Goal: Browse casually: Explore the website without a specific task or goal

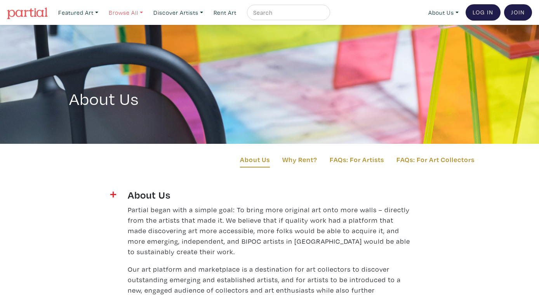
click at [120, 11] on link "Browse All" at bounding box center [125, 13] width 41 height 16
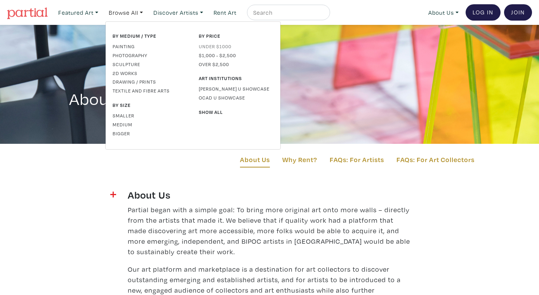
click at [213, 47] on link "Under $1000" at bounding box center [236, 46] width 75 height 7
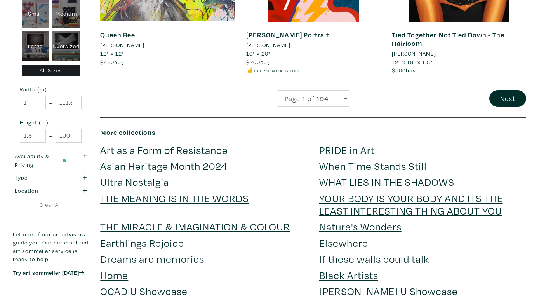
scroll to position [1675, 0]
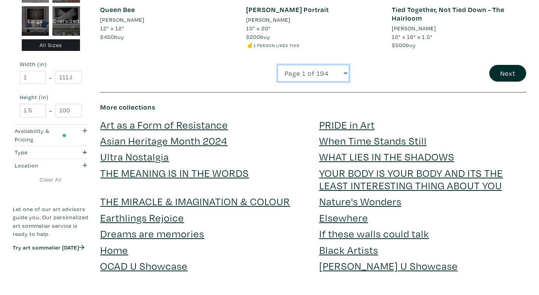
click at [317, 76] on select "Page 1 of 194 Page 2 of 194 Page 3 of 194 Page 4 of 194 Page 5 of 194 Page 6 of…" at bounding box center [312, 73] width 71 height 17
select select "2"
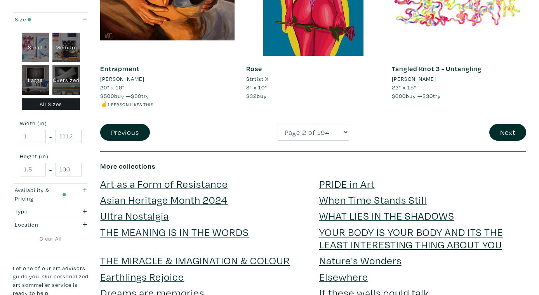
scroll to position [1743, 0]
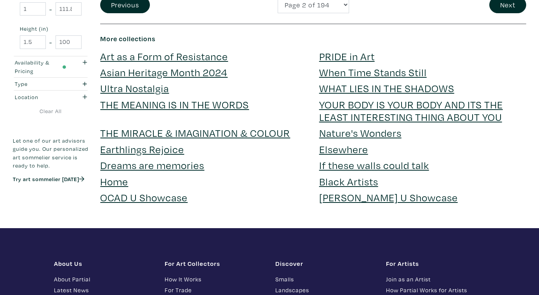
click at [356, 55] on link "PRIDE in Art" at bounding box center [346, 56] width 55 height 14
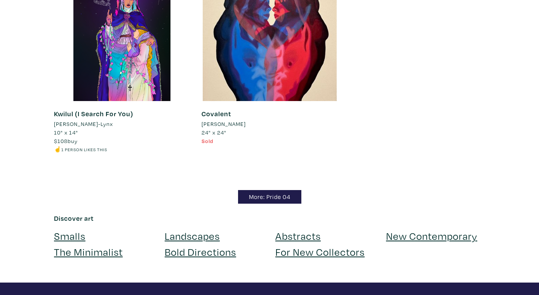
scroll to position [1066, 0]
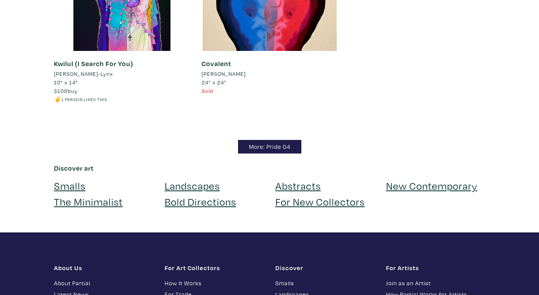
click at [79, 202] on link "The Minimalist" at bounding box center [88, 201] width 69 height 14
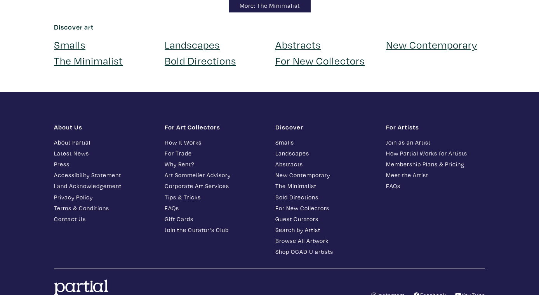
scroll to position [6896, 0]
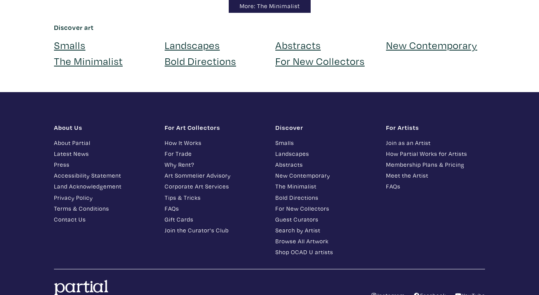
click at [201, 68] on link "Bold Directions" at bounding box center [200, 61] width 71 height 14
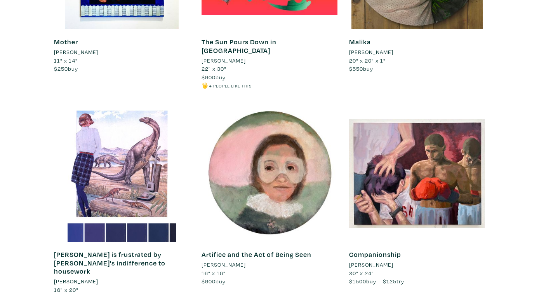
scroll to position [4864, 0]
